Goal: Book appointment/travel/reservation

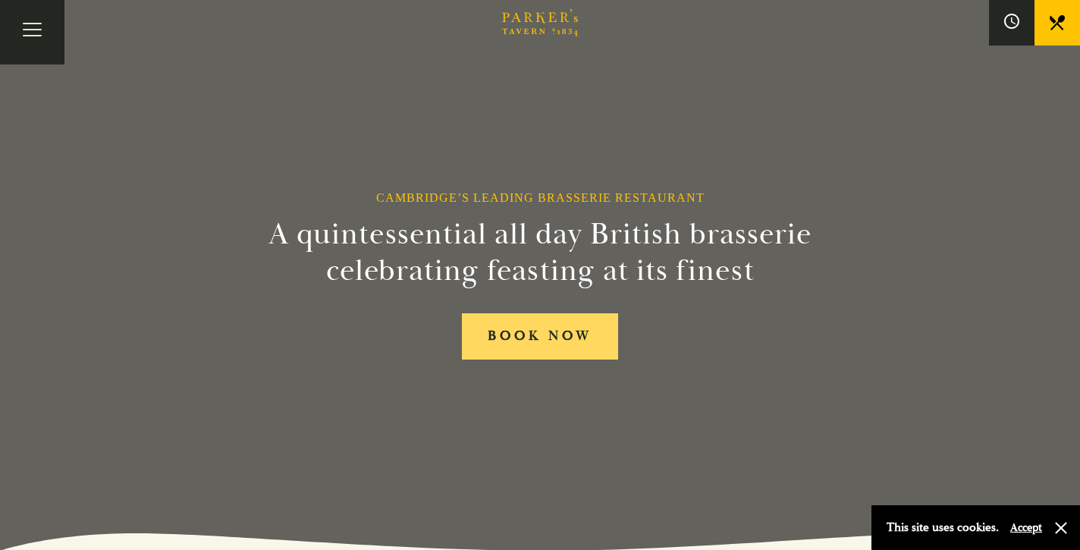
click at [537, 327] on link "BOOK NOW" at bounding box center [540, 336] width 156 height 46
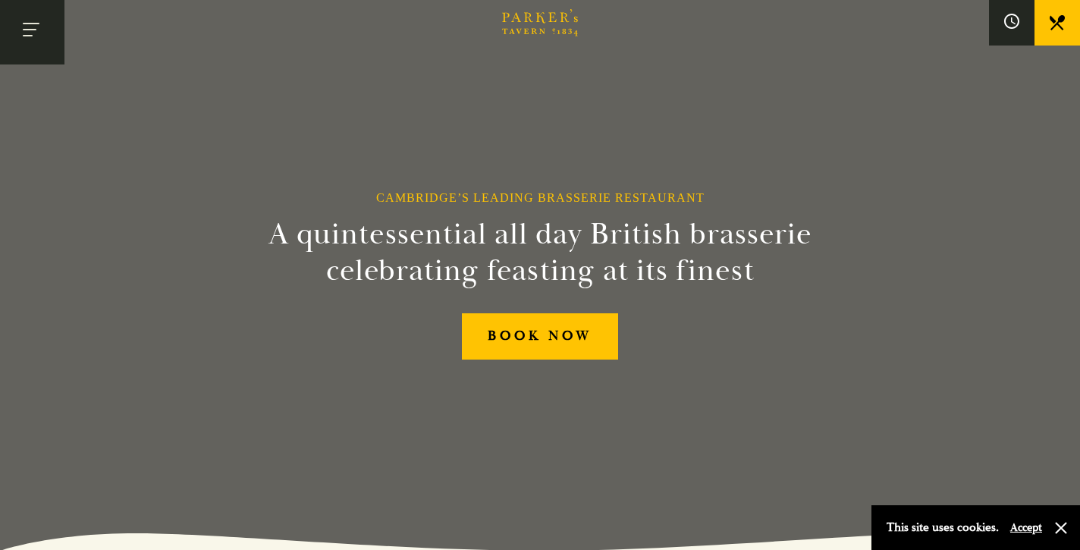
click at [30, 18] on button "Toggle navigation" at bounding box center [32, 32] width 64 height 64
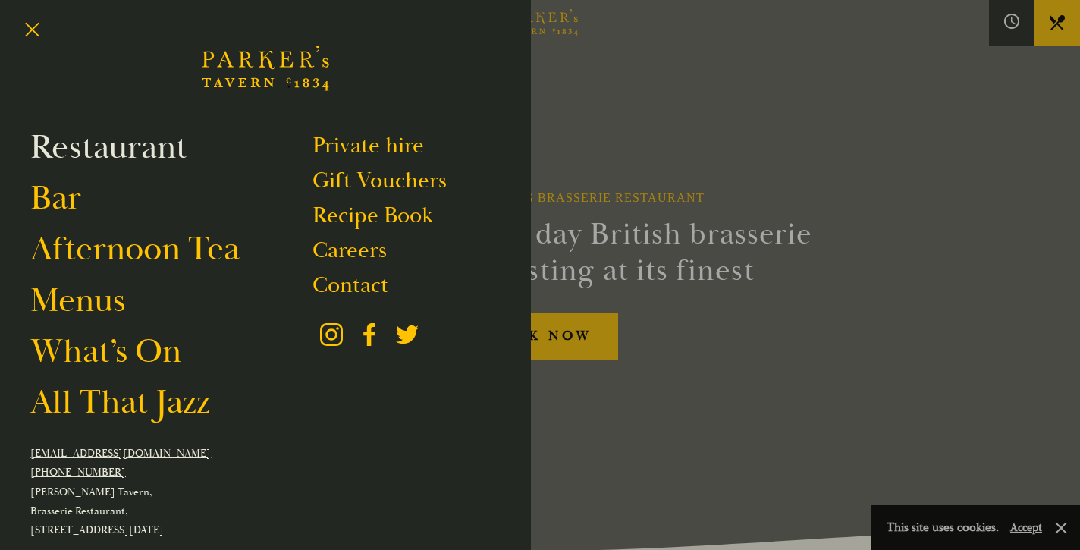
click at [94, 149] on link "Restaurant" at bounding box center [108, 147] width 157 height 42
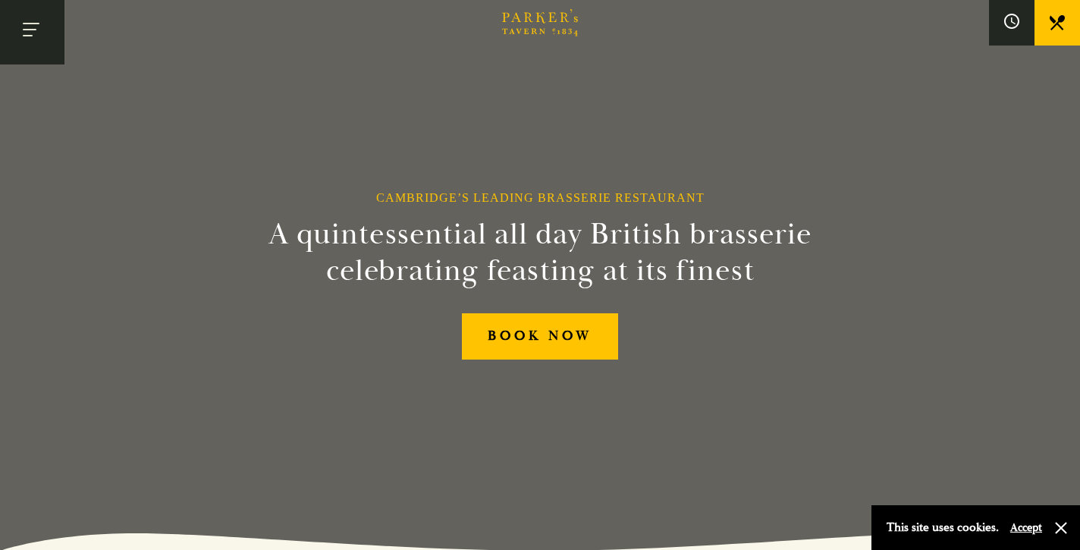
click at [31, 28] on button "Toggle navigation" at bounding box center [32, 32] width 64 height 64
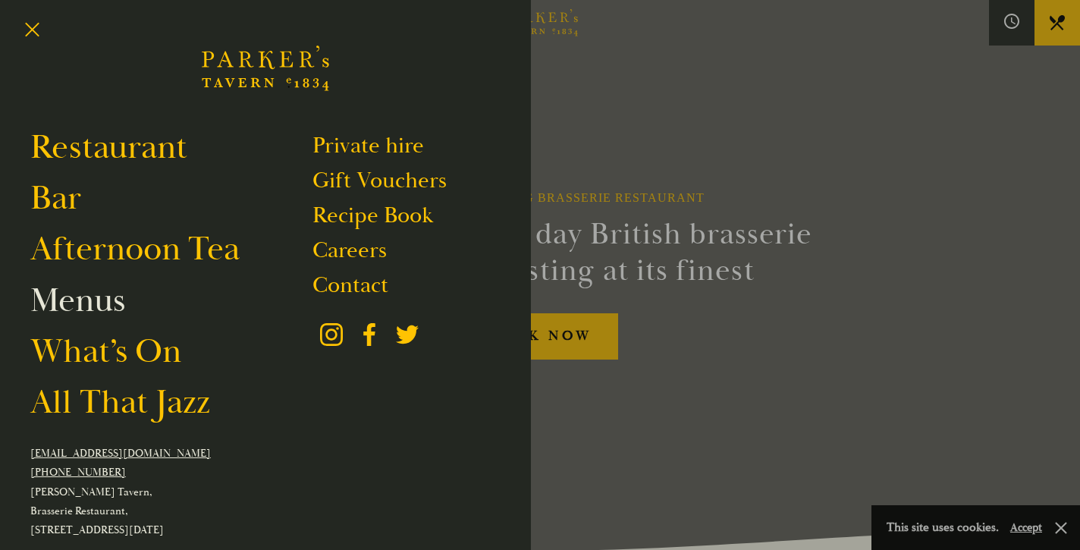
click at [86, 312] on link "Menus" at bounding box center [77, 300] width 95 height 42
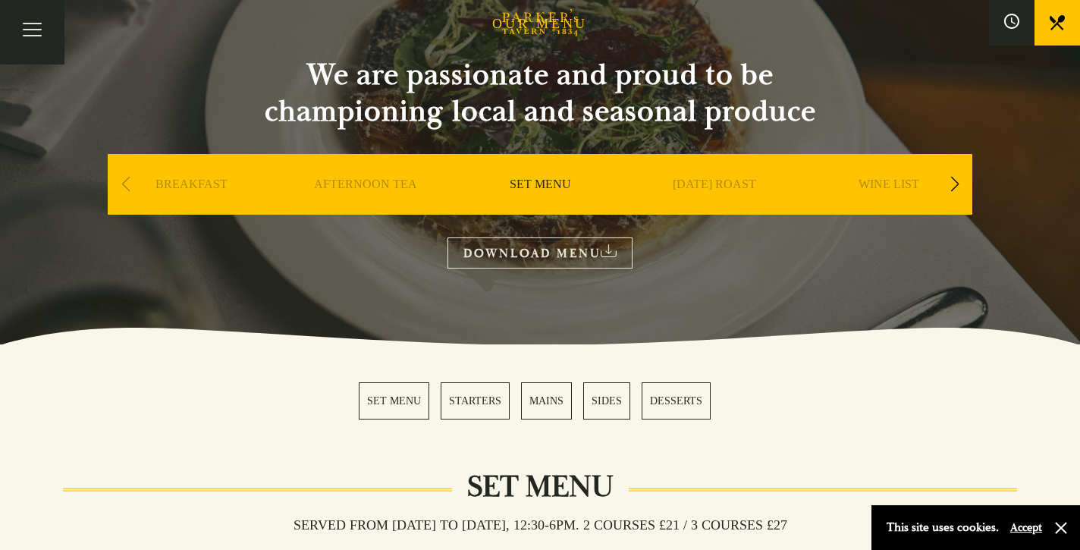
scroll to position [111, 0]
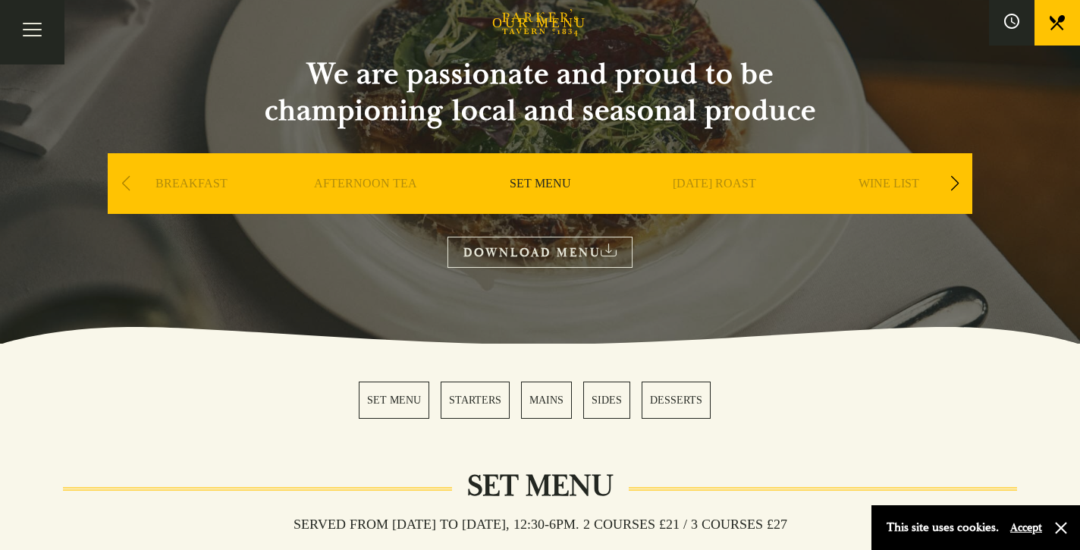
click at [717, 181] on link "SUNDAY ROAST" at bounding box center [714, 206] width 83 height 61
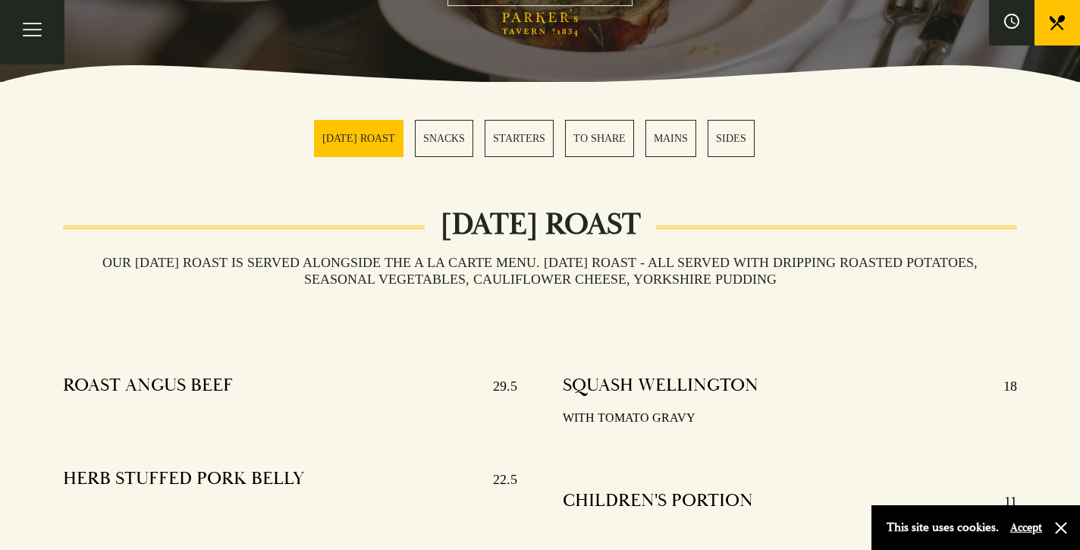
scroll to position [513, 0]
